Goal: Find specific page/section: Find specific page/section

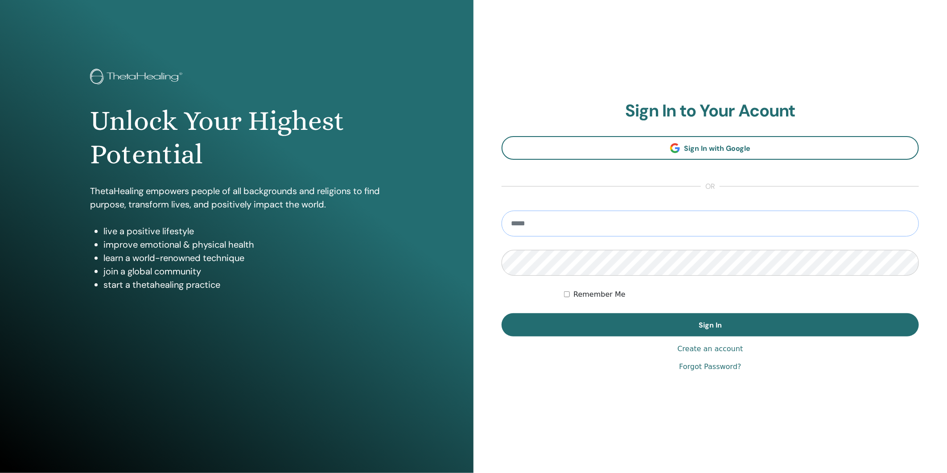
click at [607, 225] on input "email" at bounding box center [710, 223] width 417 height 26
type input "**********"
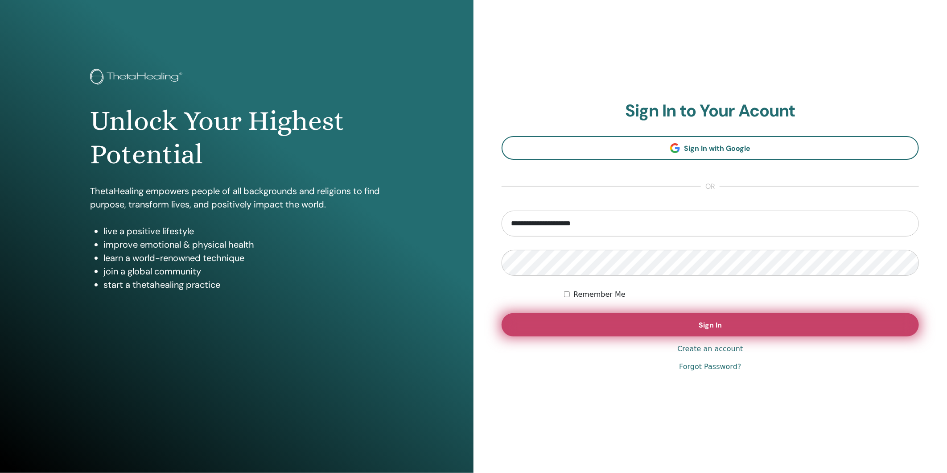
click at [733, 333] on button "Sign In" at bounding box center [710, 324] width 417 height 23
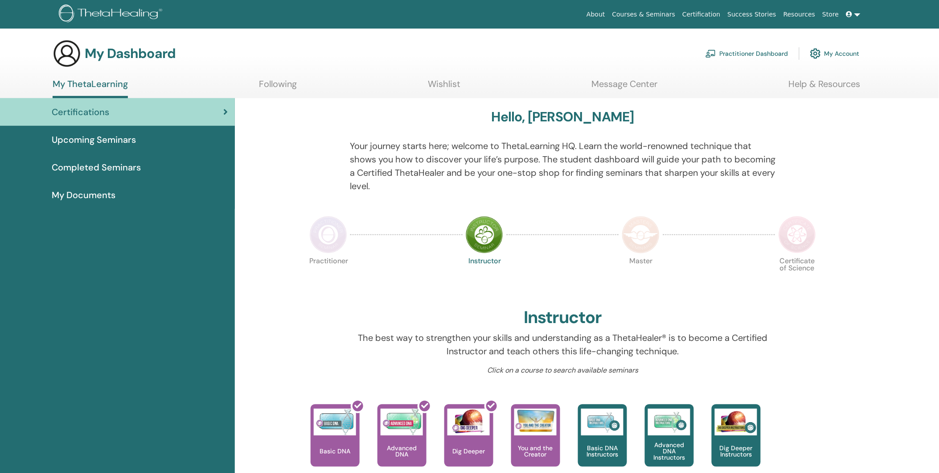
click at [111, 198] on span "My Documents" at bounding box center [84, 194] width 64 height 13
